Goal: Task Accomplishment & Management: Manage account settings

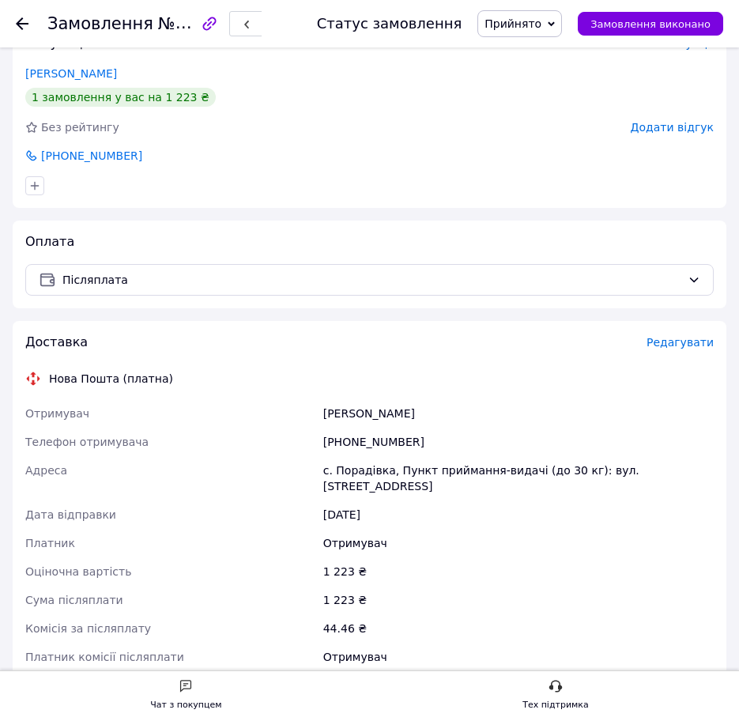
scroll to position [369, 0]
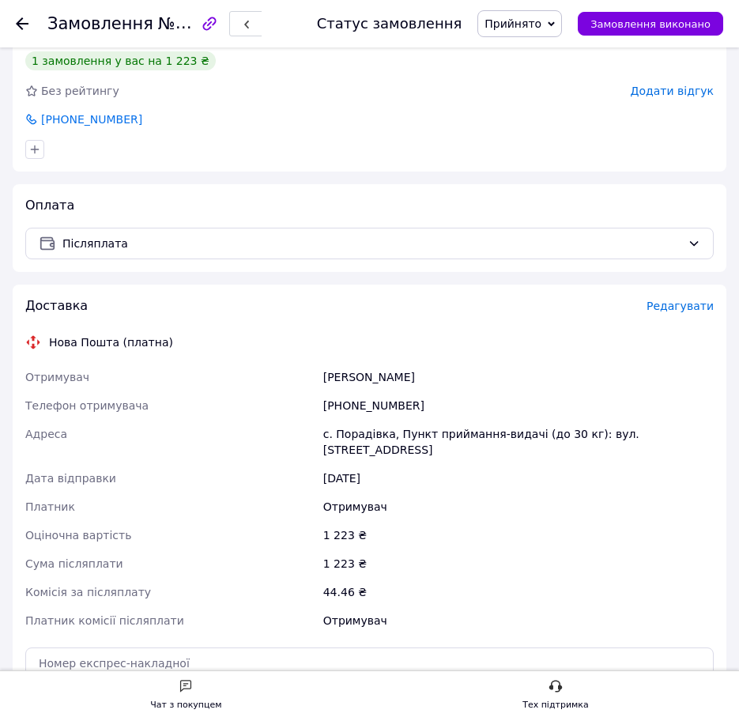
click at [368, 360] on div "Доставка Редагувати Нова Пошта (платна) Отримувач [PERSON_NAME] Телефон отримув…" at bounding box center [369, 542] width 688 height 490
copy div "[PERSON_NAME]"
click at [329, 396] on div "[PHONE_NUMBER]" at bounding box center [518, 405] width 397 height 28
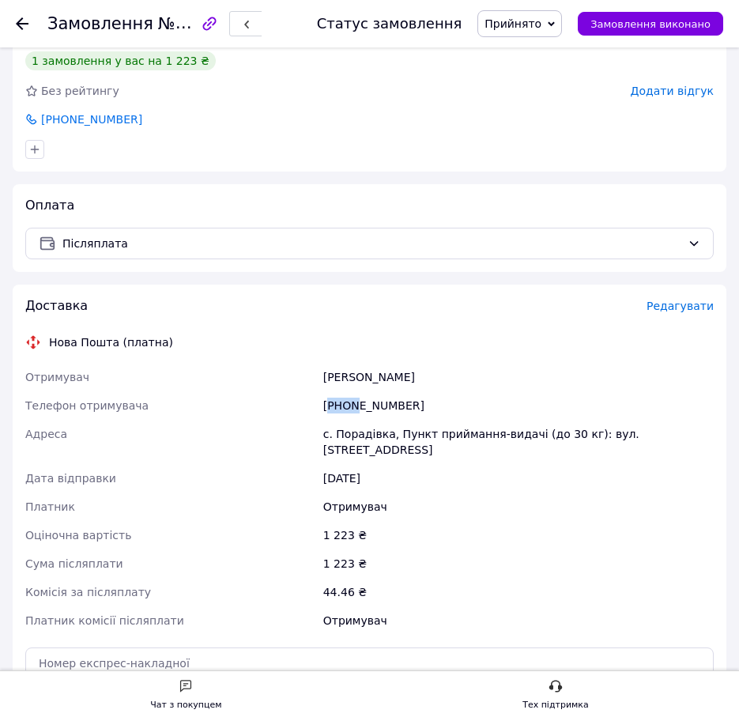
click at [329, 396] on div "[PHONE_NUMBER]" at bounding box center [518, 405] width 397 height 28
copy div "[PHONE_NUMBER]"
click at [379, 441] on div "с. Порадівка, Пункт приймання-видачі (до 30 кг): вул. [STREET_ADDRESS]" at bounding box center [518, 442] width 397 height 44
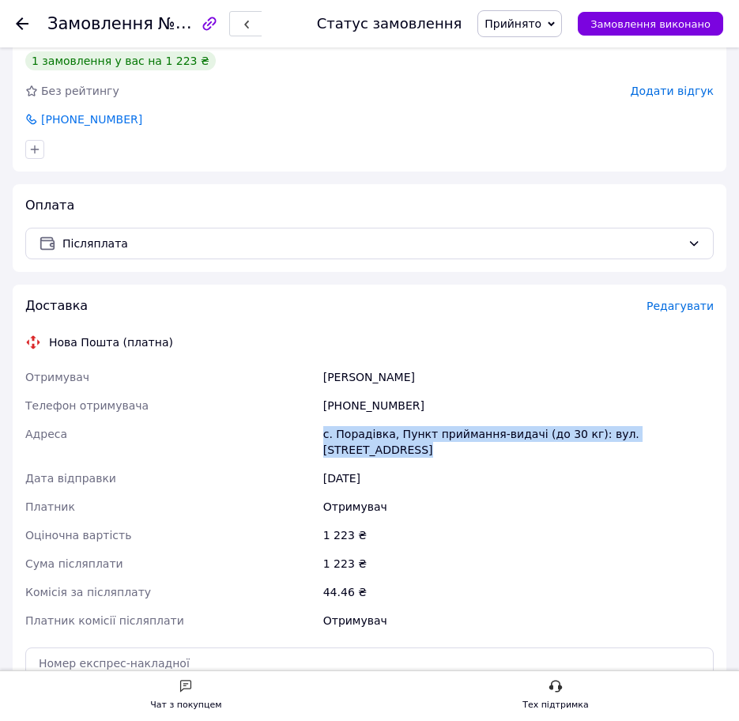
click at [379, 441] on div "с. Порадівка, Пункт приймання-видачі (до 30 кг): вул. [STREET_ADDRESS]" at bounding box center [518, 442] width 397 height 44
copy div "с. Порадівка, Пункт приймання-видачі (до 30 кг): вул. [STREET_ADDRESS]"
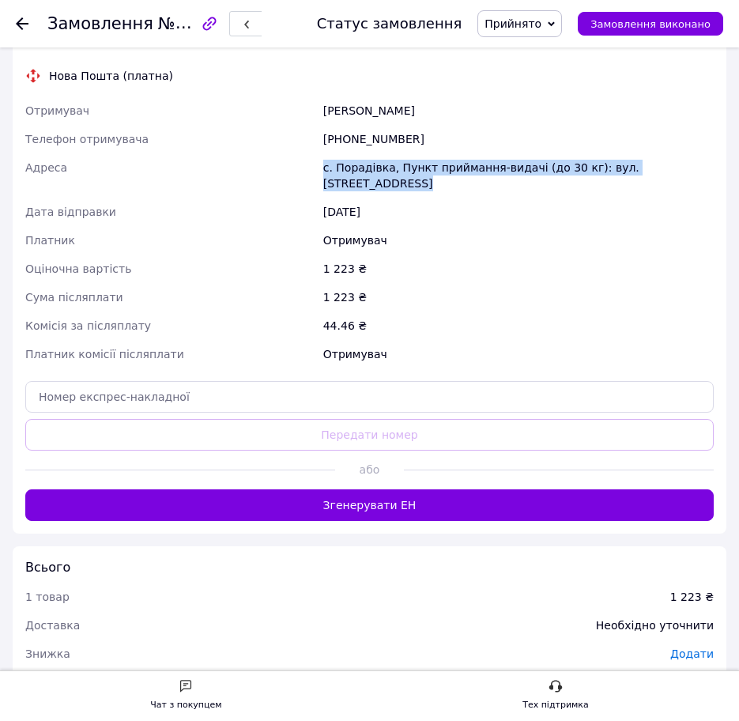
scroll to position [685, 0]
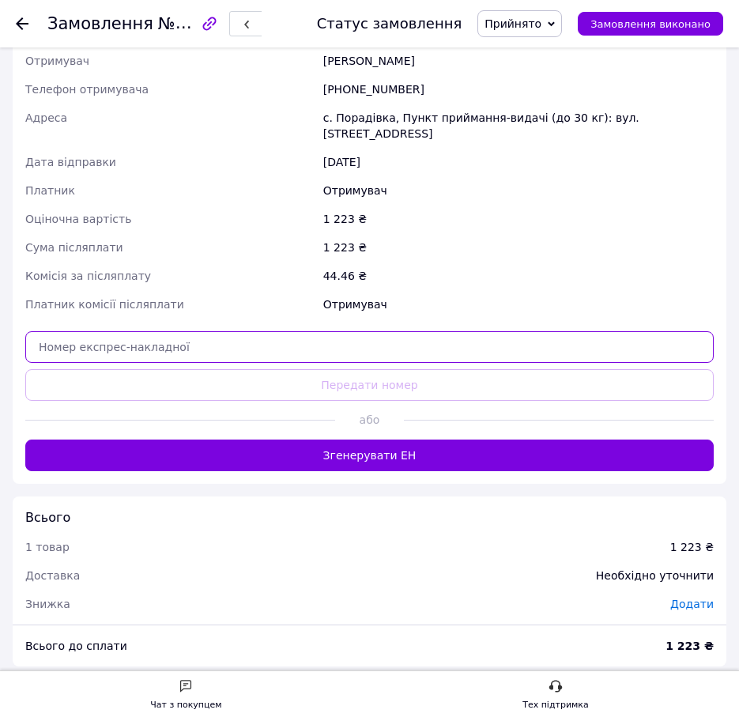
click at [142, 334] on input "text" at bounding box center [369, 347] width 688 height 32
paste input "20451269232801"
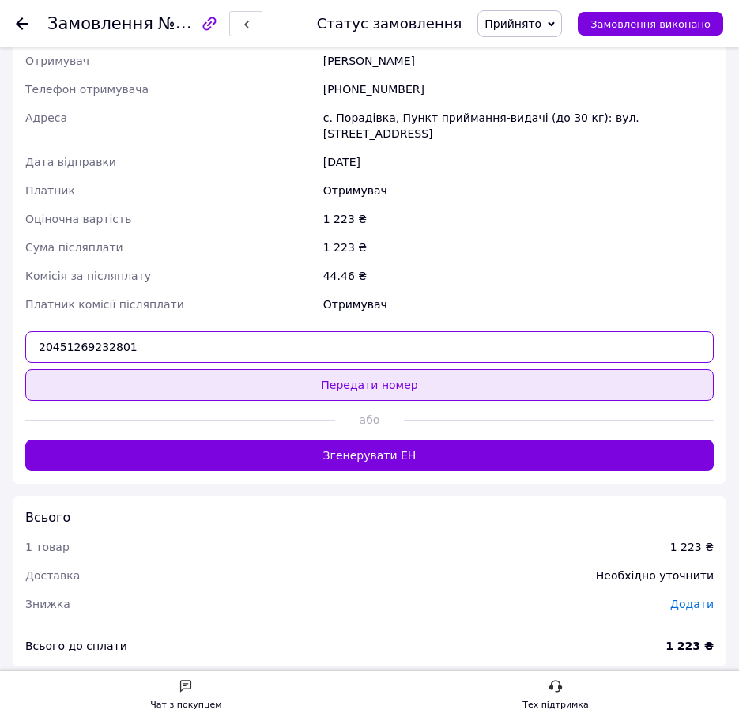
type input "20451269232801"
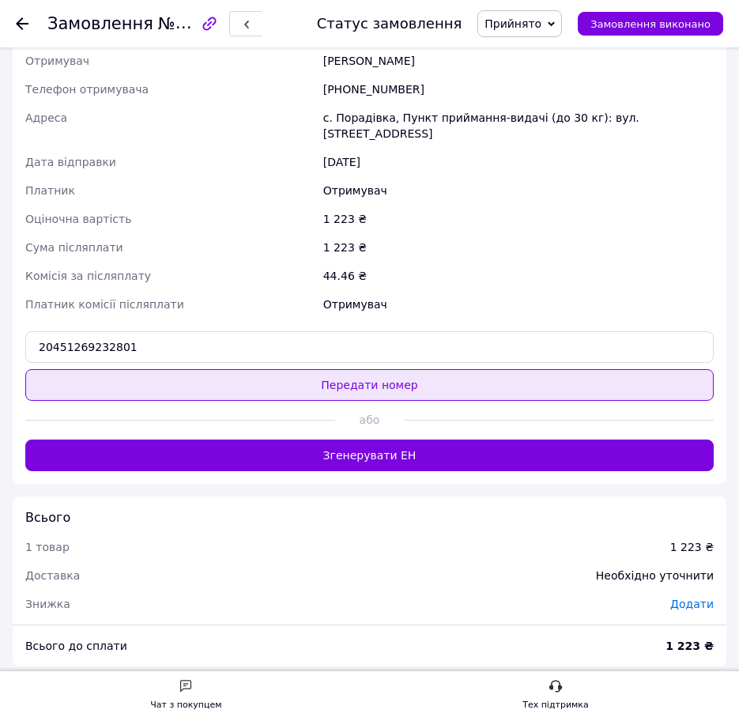
click at [129, 372] on button "Передати номер" at bounding box center [369, 385] width 688 height 32
